Goal: Task Accomplishment & Management: Manage account settings

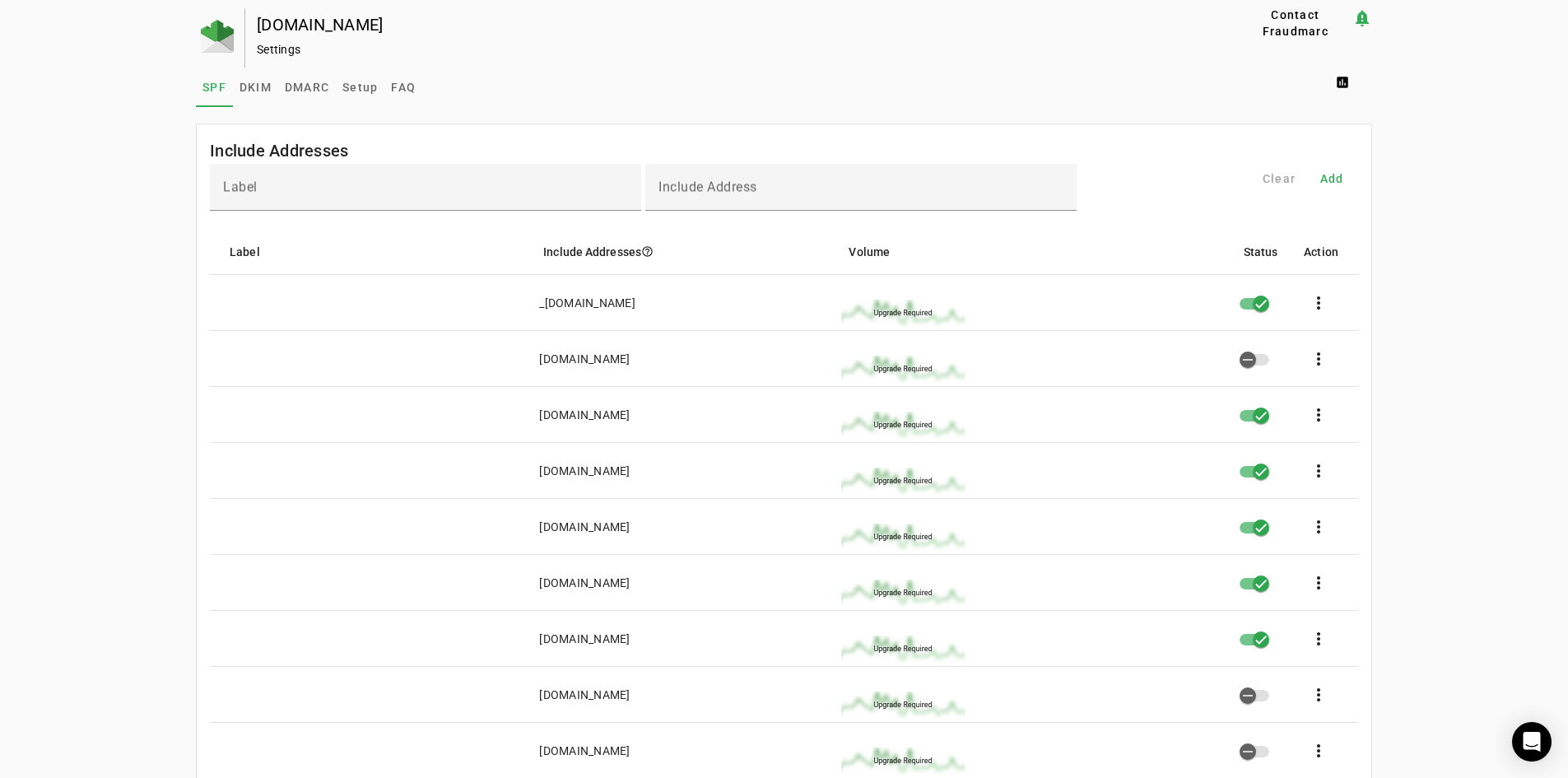
scroll to position [932, 0]
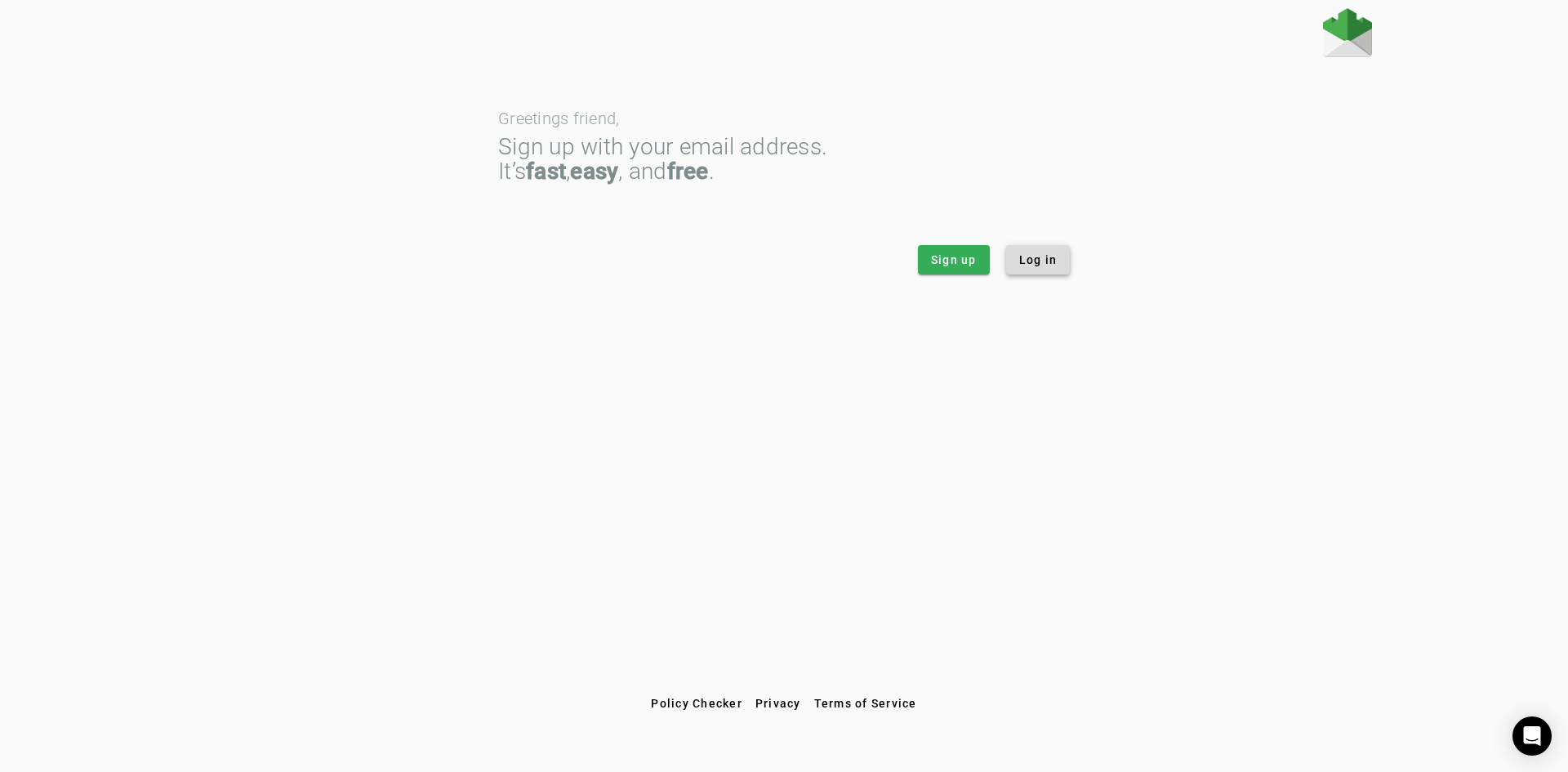
click at [1029, 260] on span "Log in" at bounding box center [1038, 259] width 39 height 16
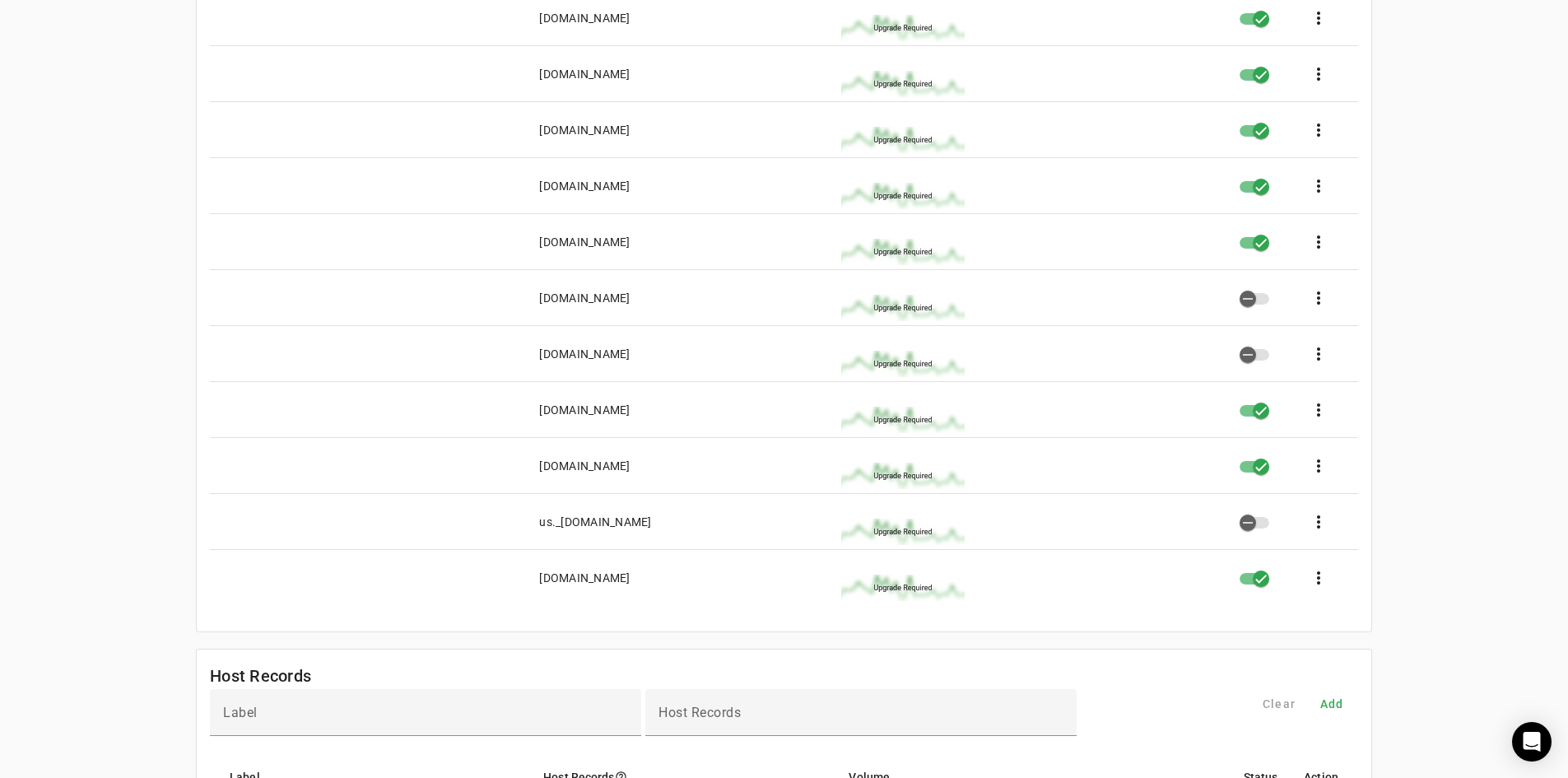
scroll to position [411, 0]
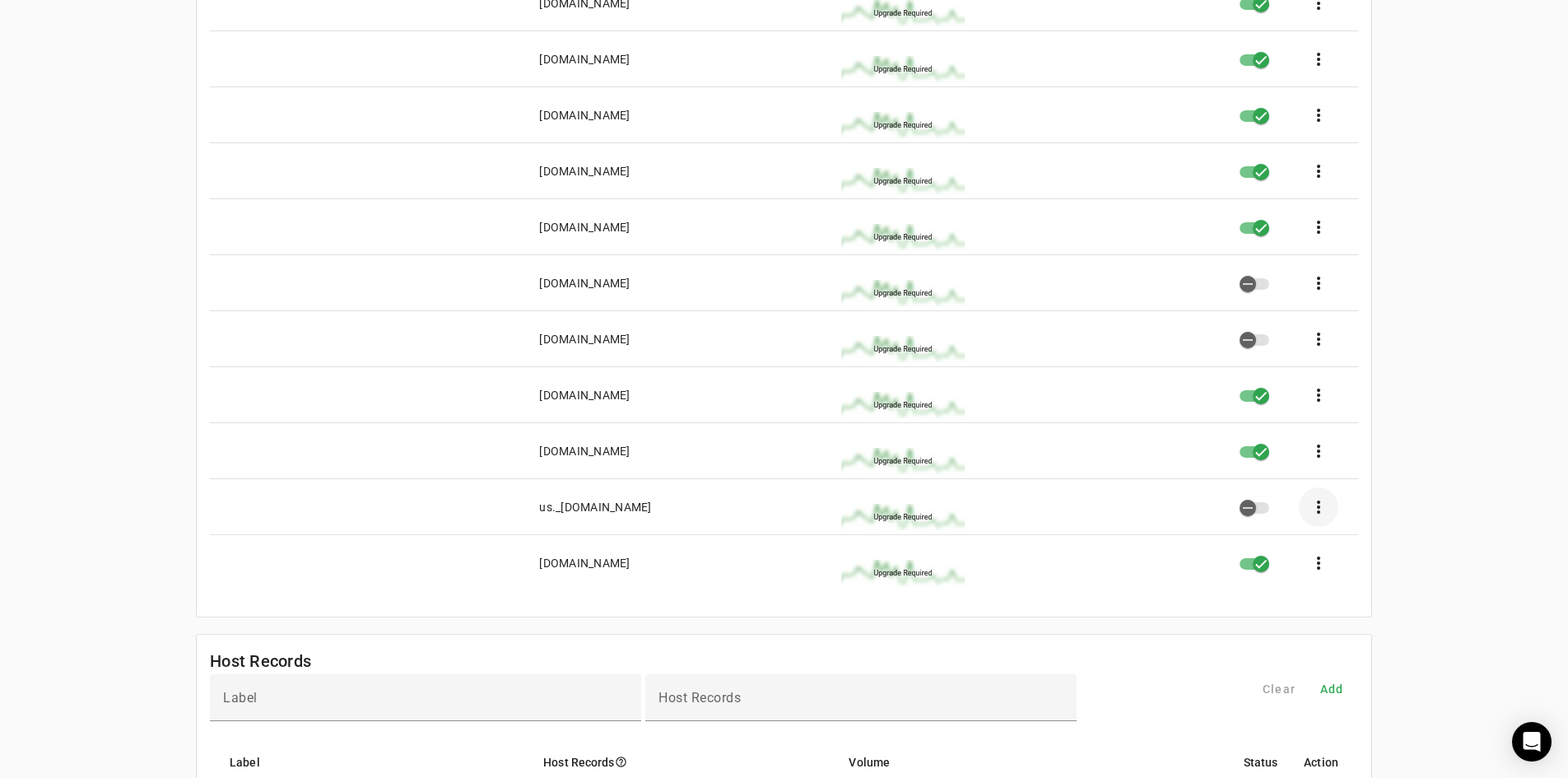
click at [1321, 509] on span at bounding box center [1319, 507] width 40 height 40
click at [1418, 447] on div at bounding box center [784, 389] width 1568 height 778
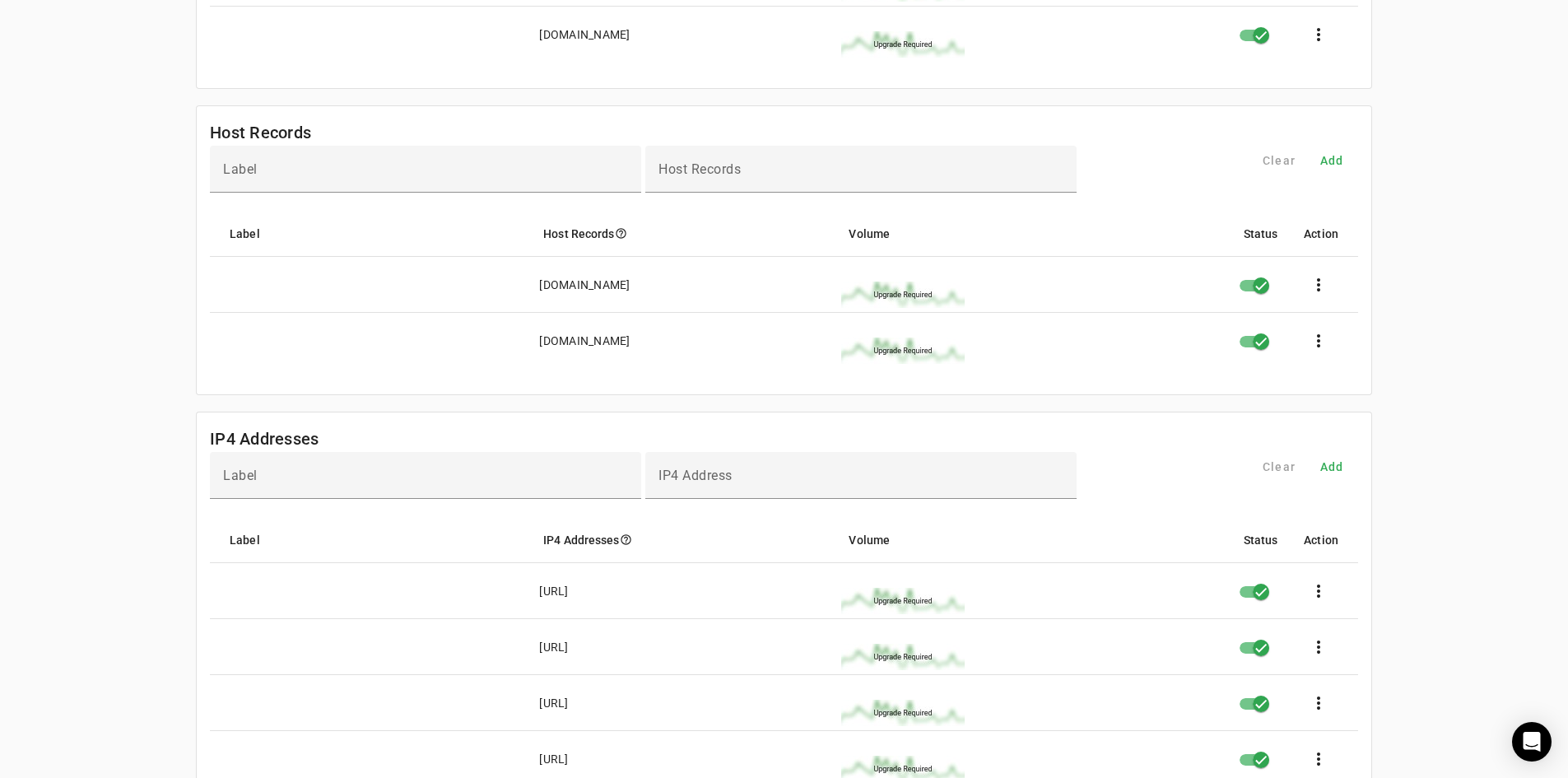
scroll to position [987, 0]
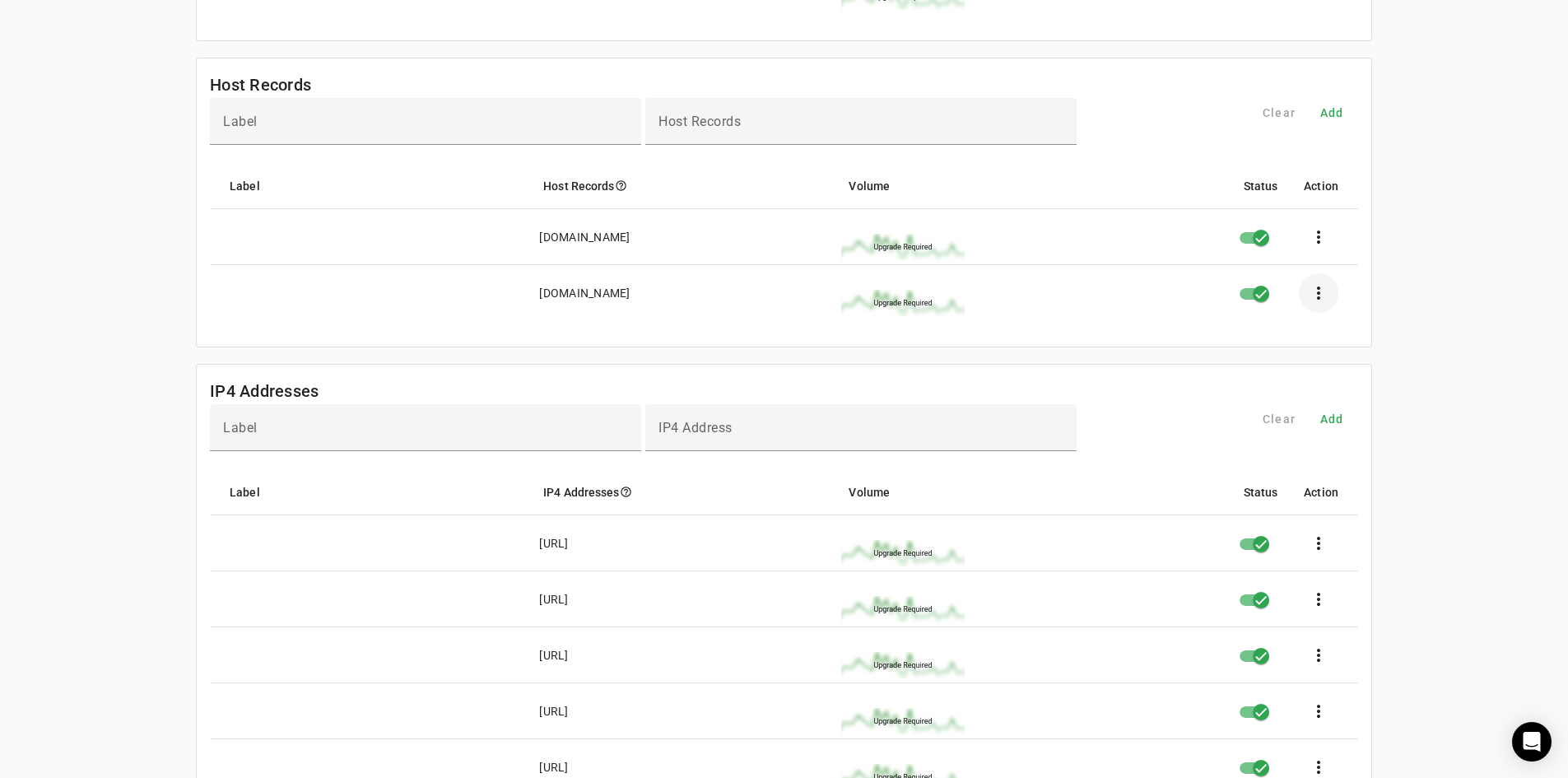
click at [1333, 307] on span at bounding box center [1319, 293] width 40 height 40
click at [1355, 346] on span "Edit" at bounding box center [1375, 348] width 49 height 19
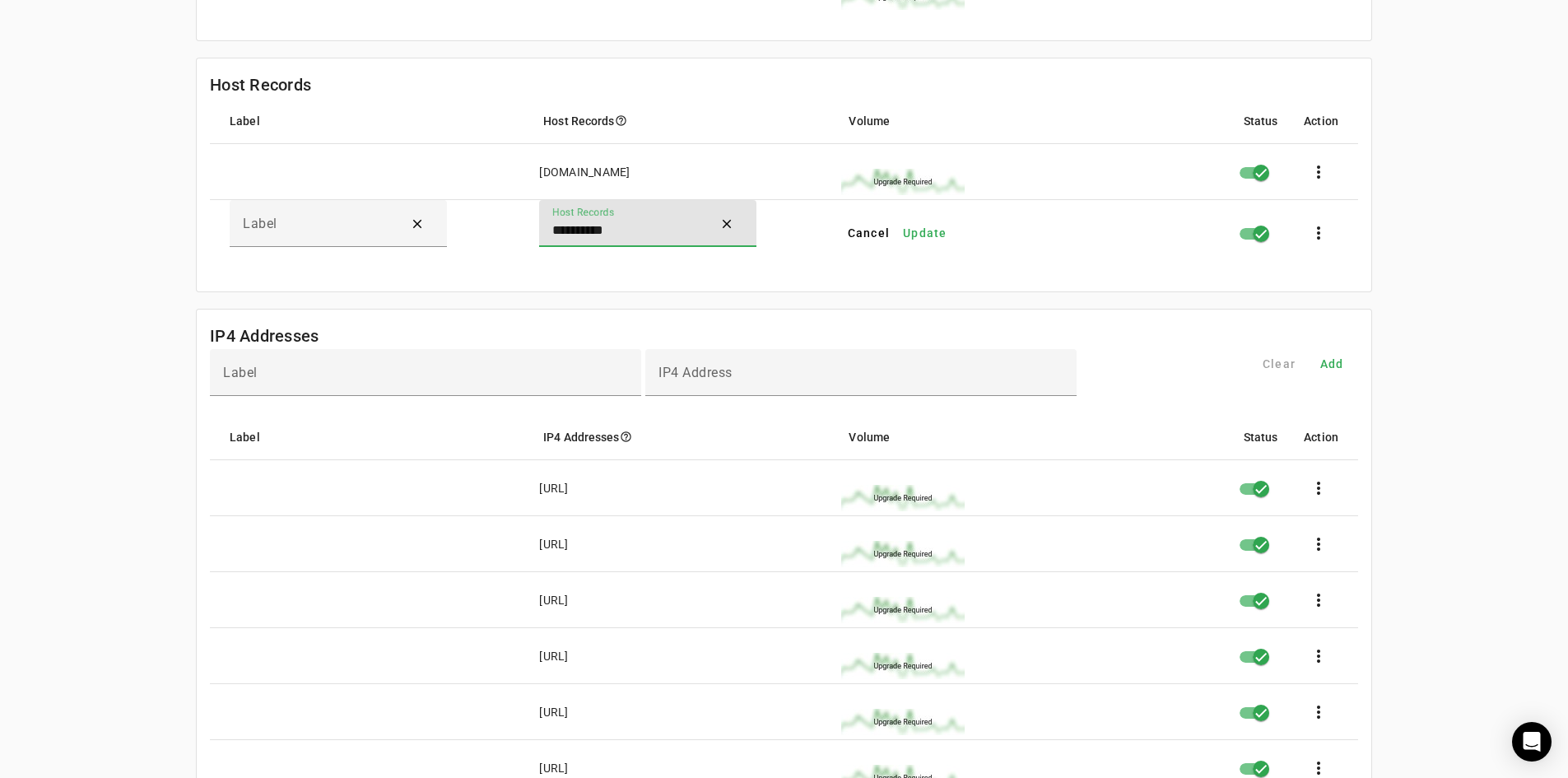
click at [569, 239] on input "**********" at bounding box center [626, 230] width 148 height 19
type input "**********"
click at [925, 237] on span "Update" at bounding box center [925, 232] width 45 height 16
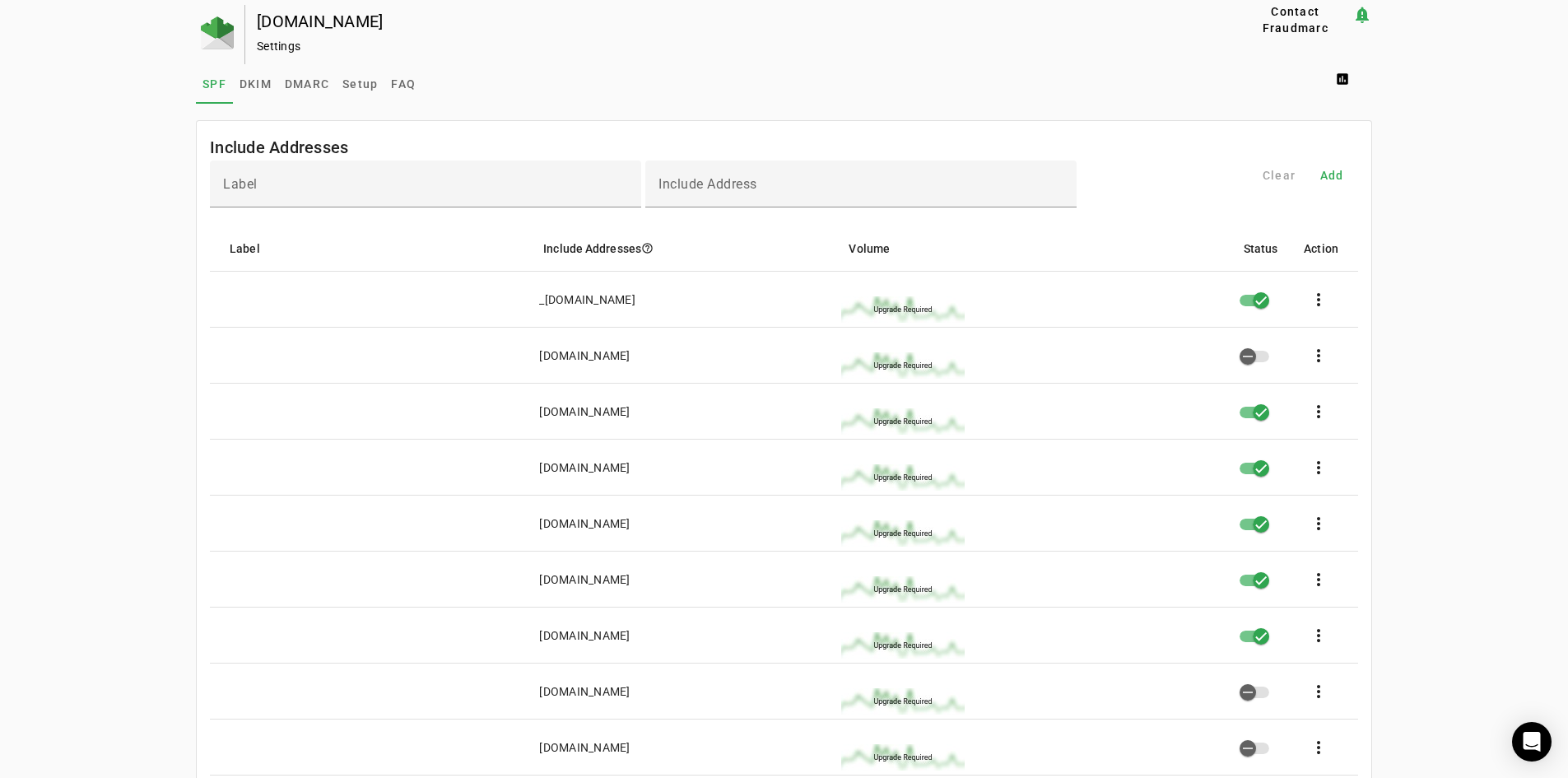
scroll to position [0, 0]
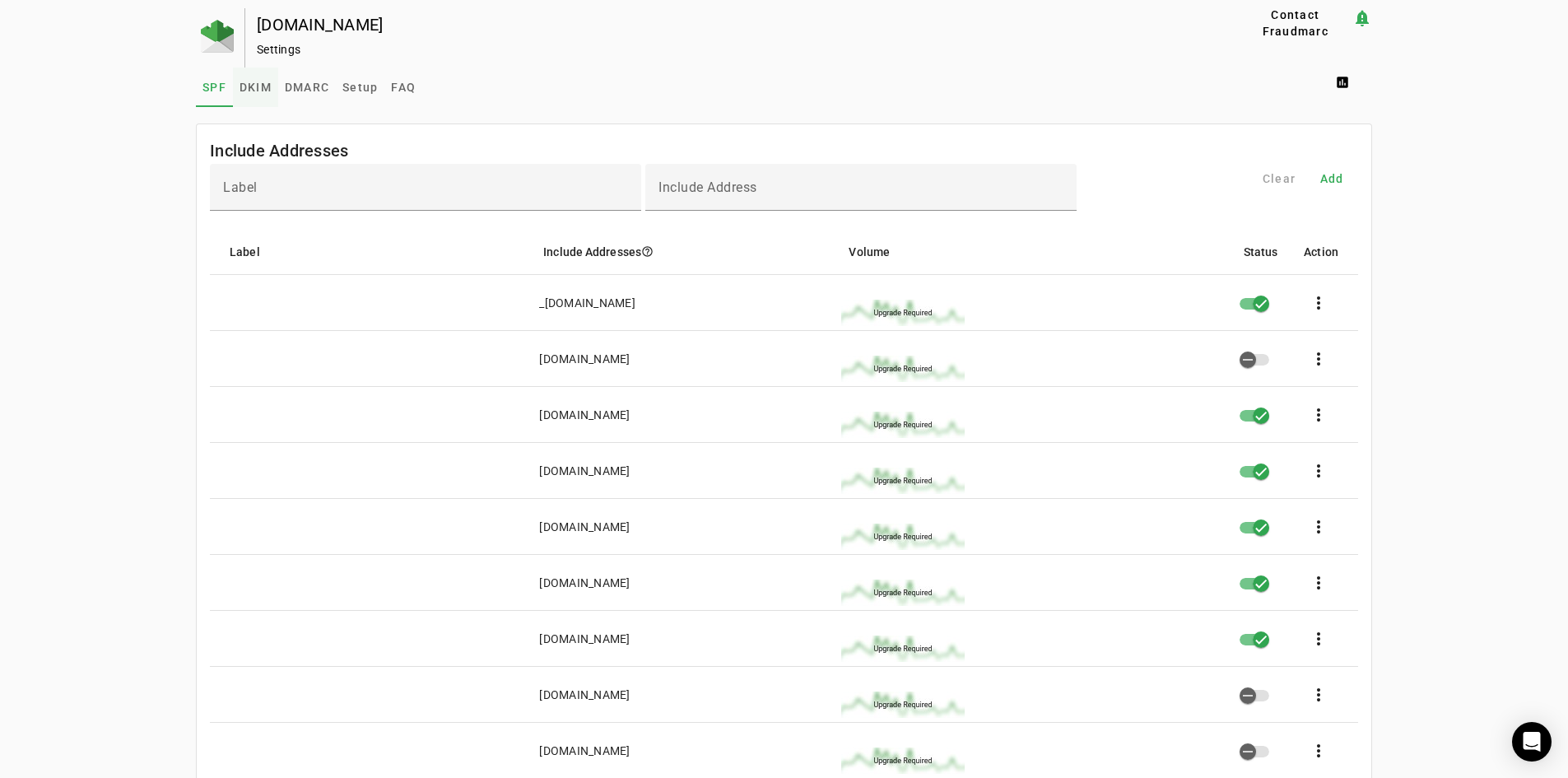
click at [252, 83] on span "DKIM" at bounding box center [256, 87] width 32 height 12
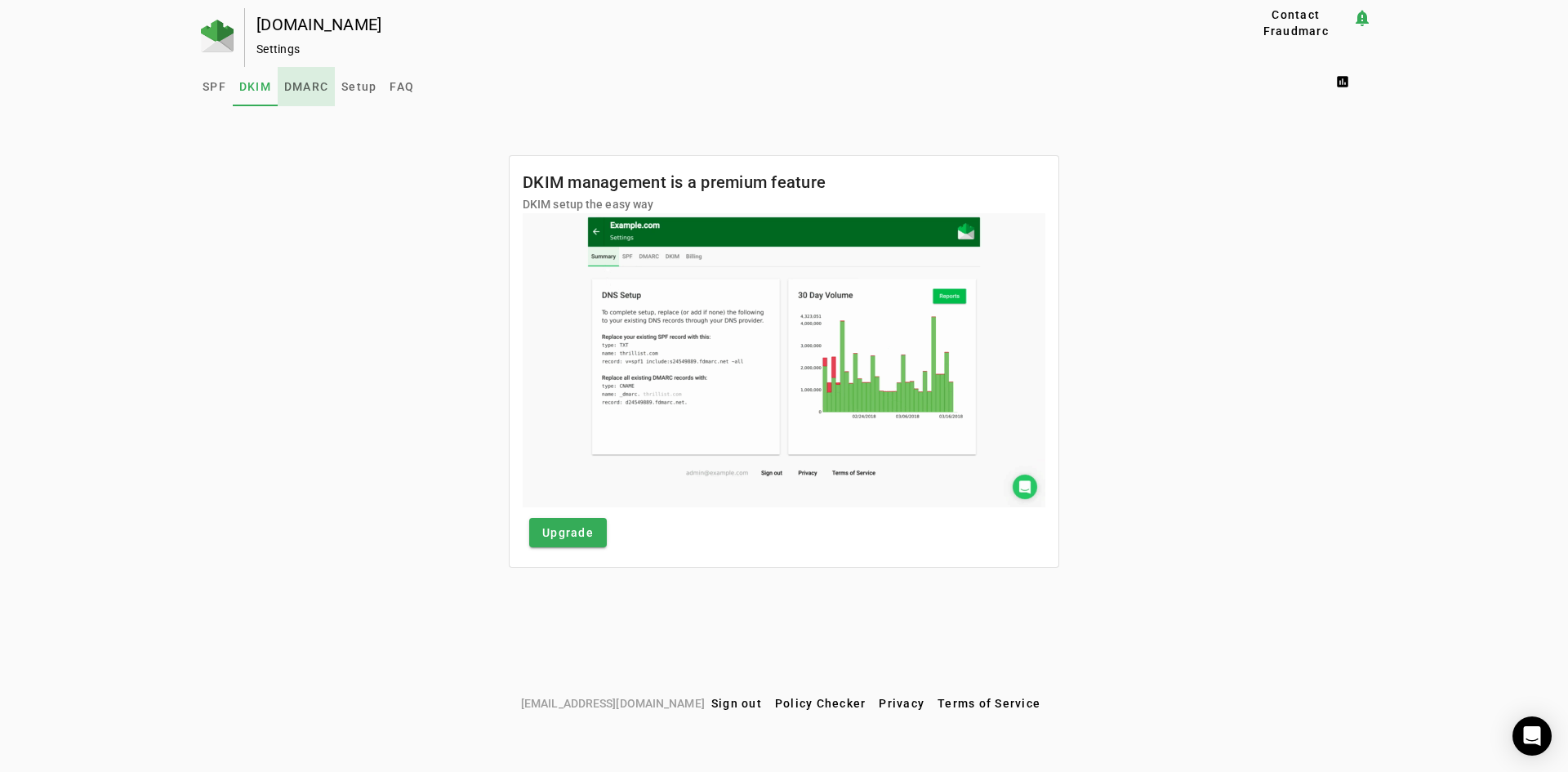
click at [316, 94] on span "DMARC" at bounding box center [306, 86] width 44 height 39
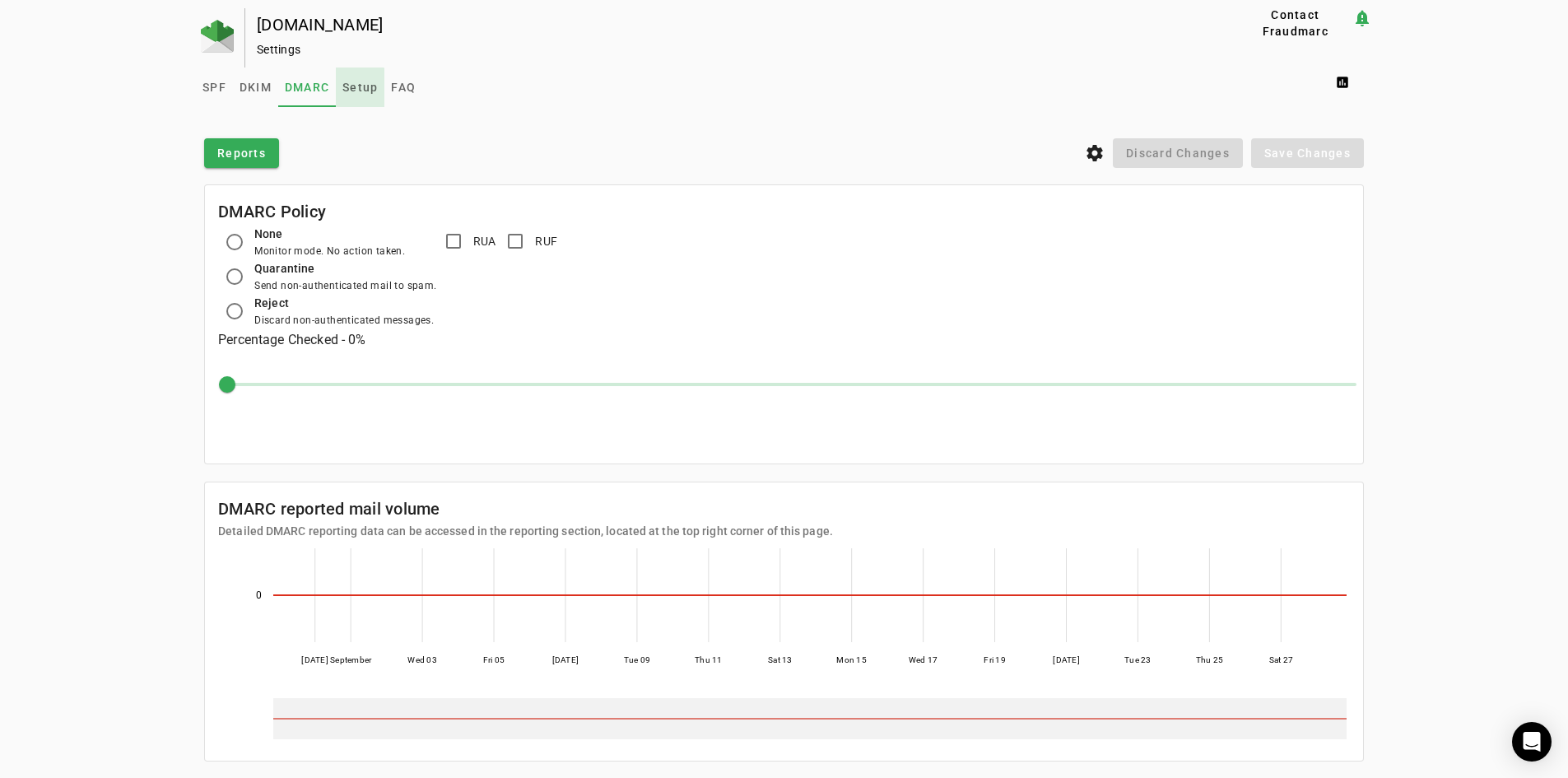
click at [356, 92] on span "Setup" at bounding box center [360, 87] width 35 height 12
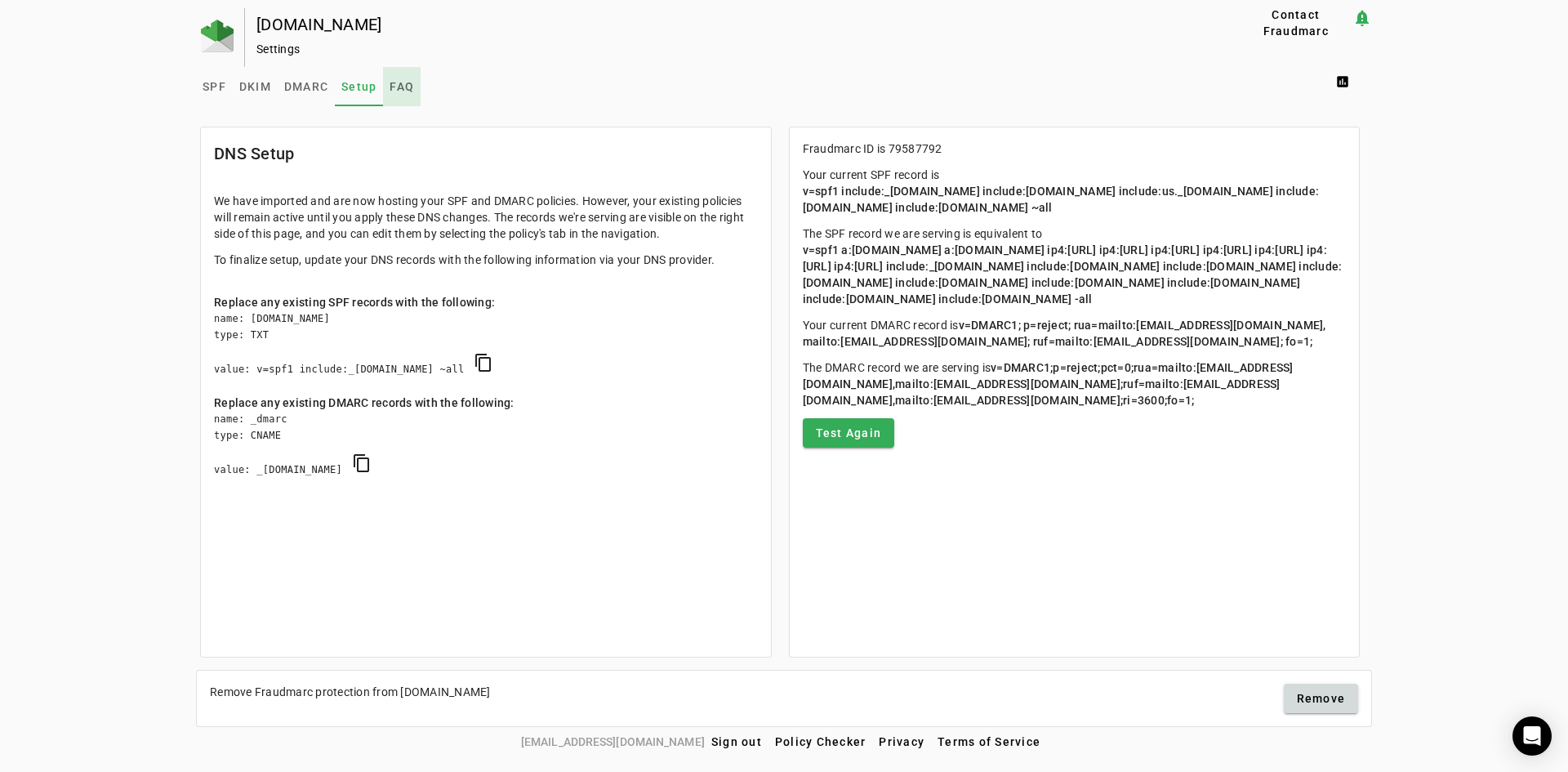
click at [392, 85] on span "FAQ" at bounding box center [401, 86] width 24 height 12
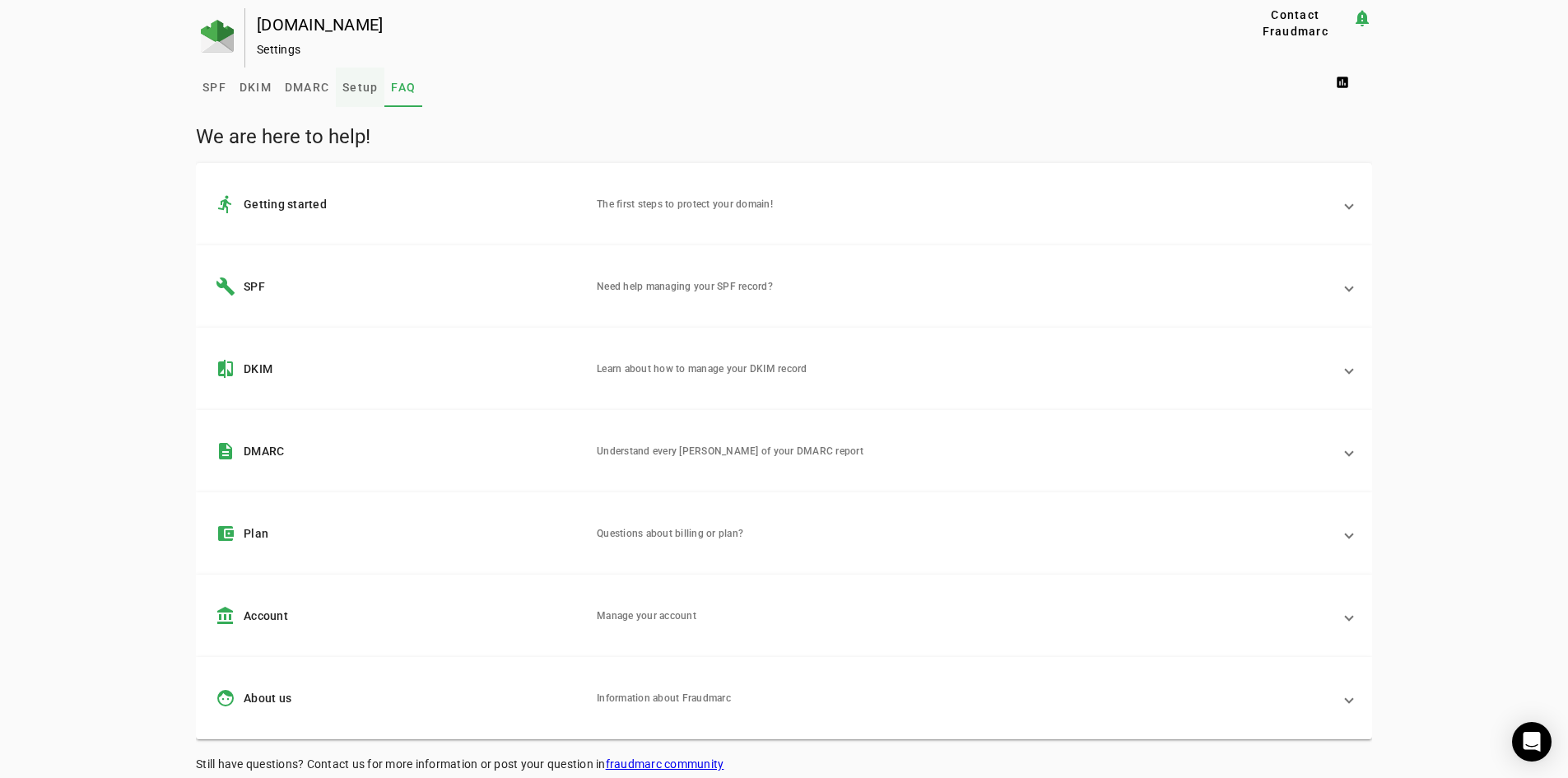
click at [342, 89] on span "Setup" at bounding box center [360, 87] width 35 height 12
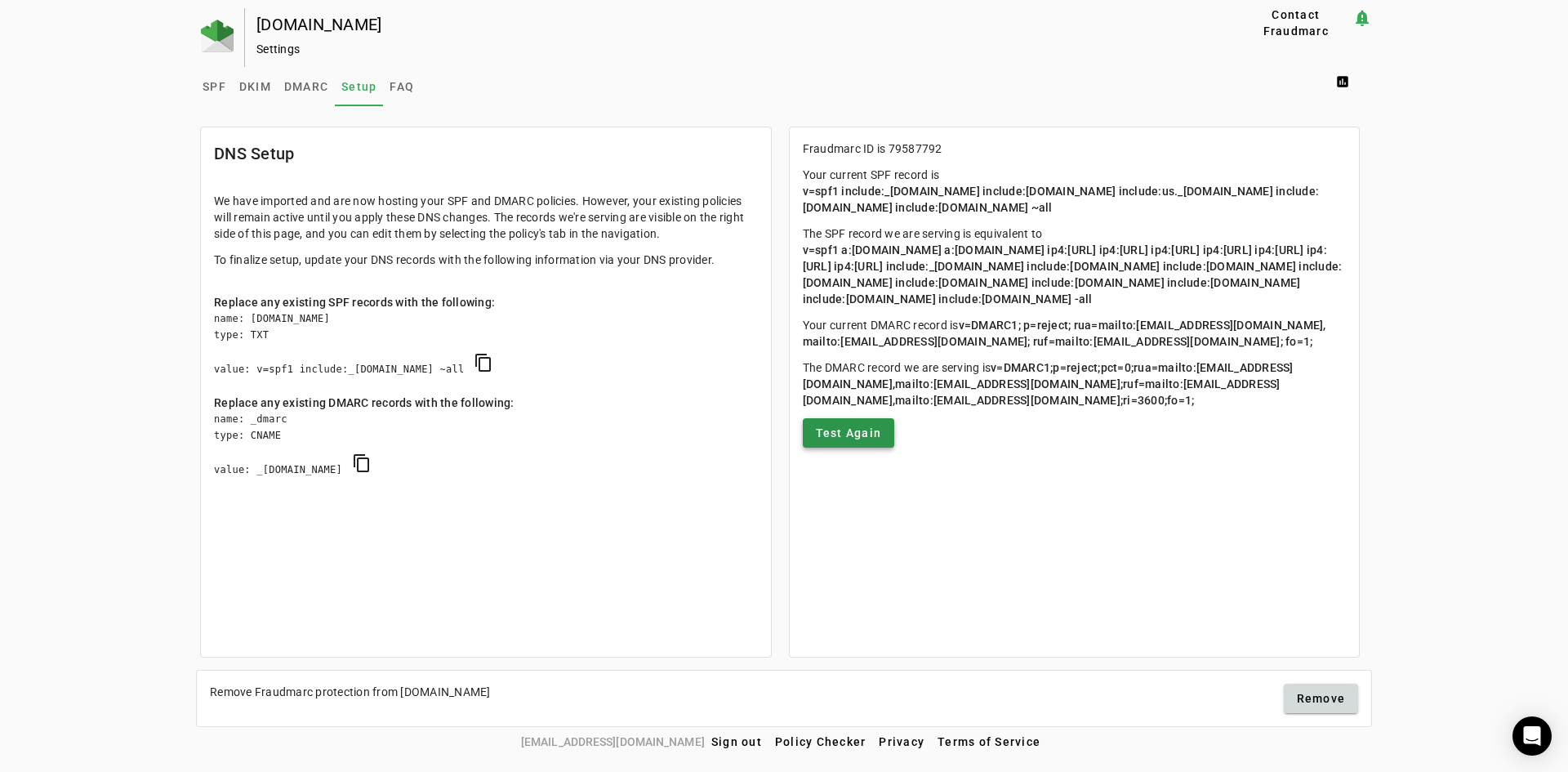
click at [856, 441] on span "Test Again" at bounding box center [849, 433] width 66 height 16
